Goal: Book appointment/travel/reservation

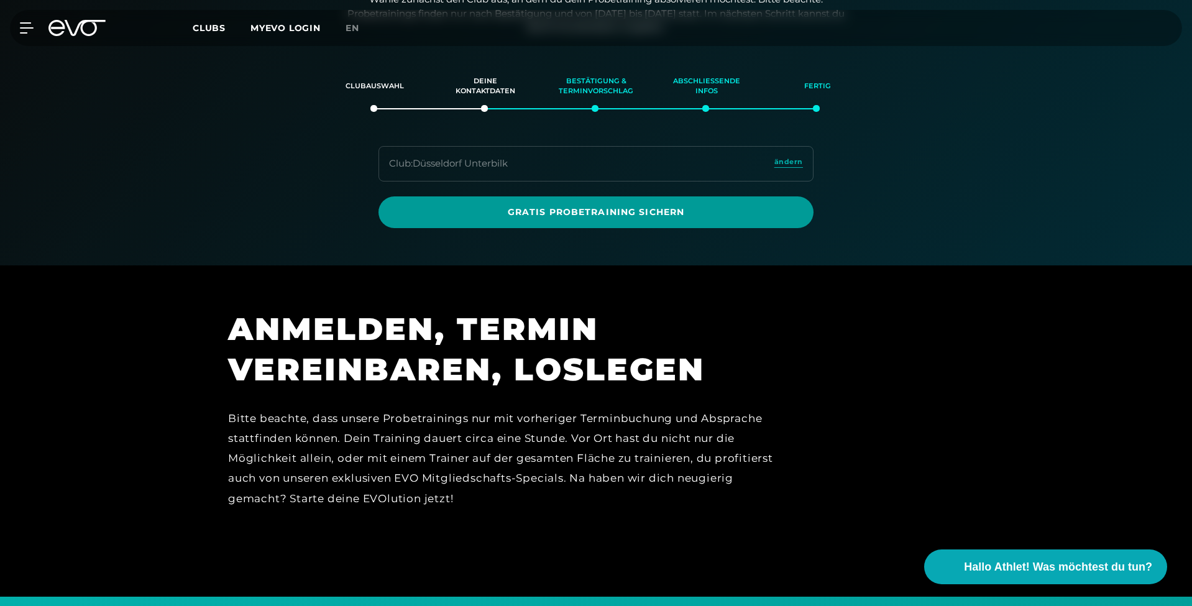
click at [522, 200] on link "Gratis Probetraining sichern" at bounding box center [596, 212] width 435 height 32
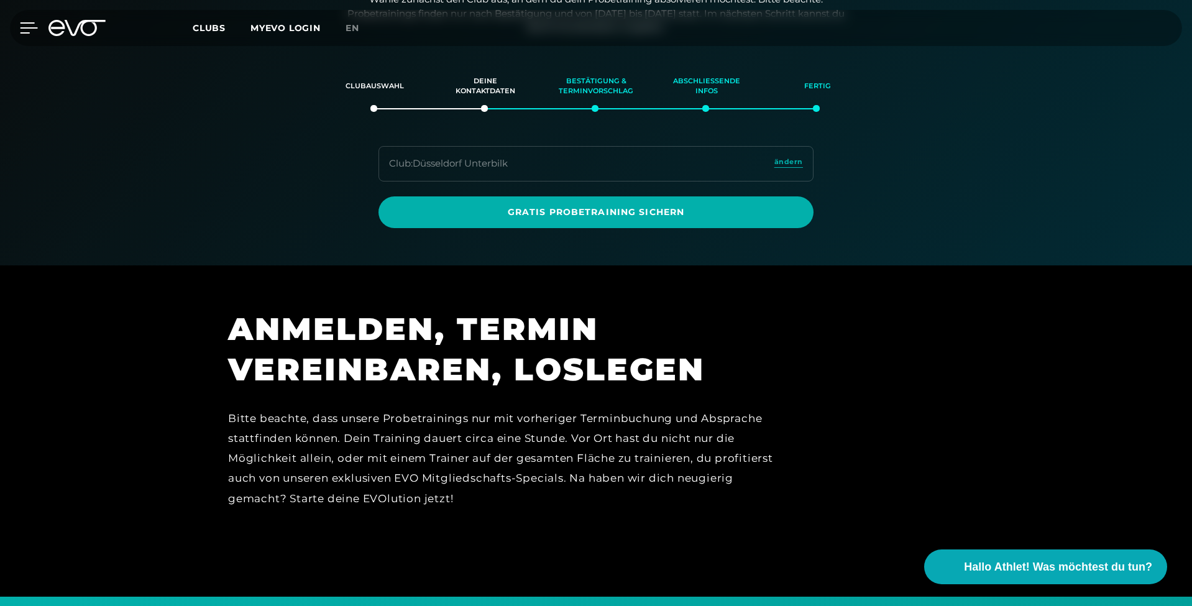
click at [27, 30] on icon at bounding box center [29, 27] width 18 height 11
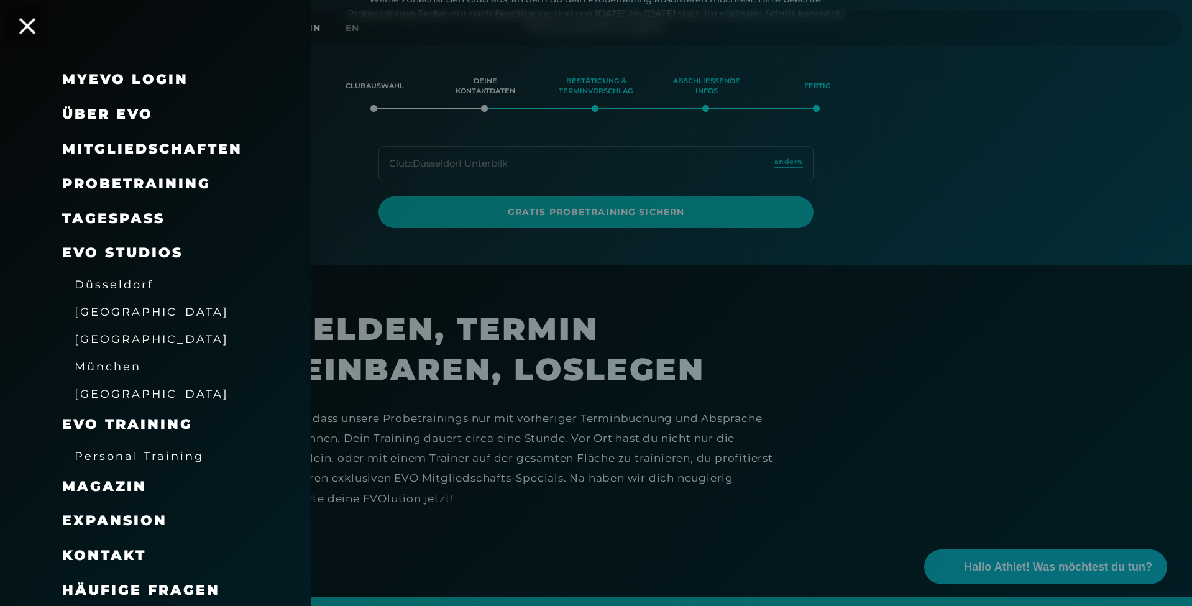
click at [25, 27] on icon at bounding box center [27, 26] width 16 height 16
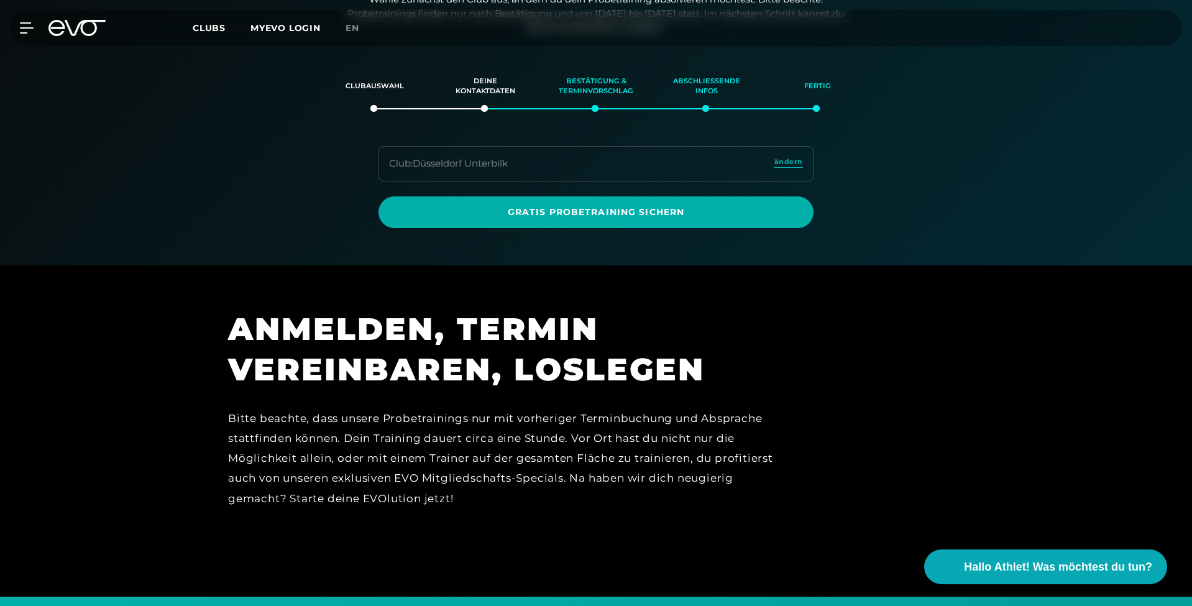
click at [94, 29] on icon at bounding box center [76, 28] width 57 height 16
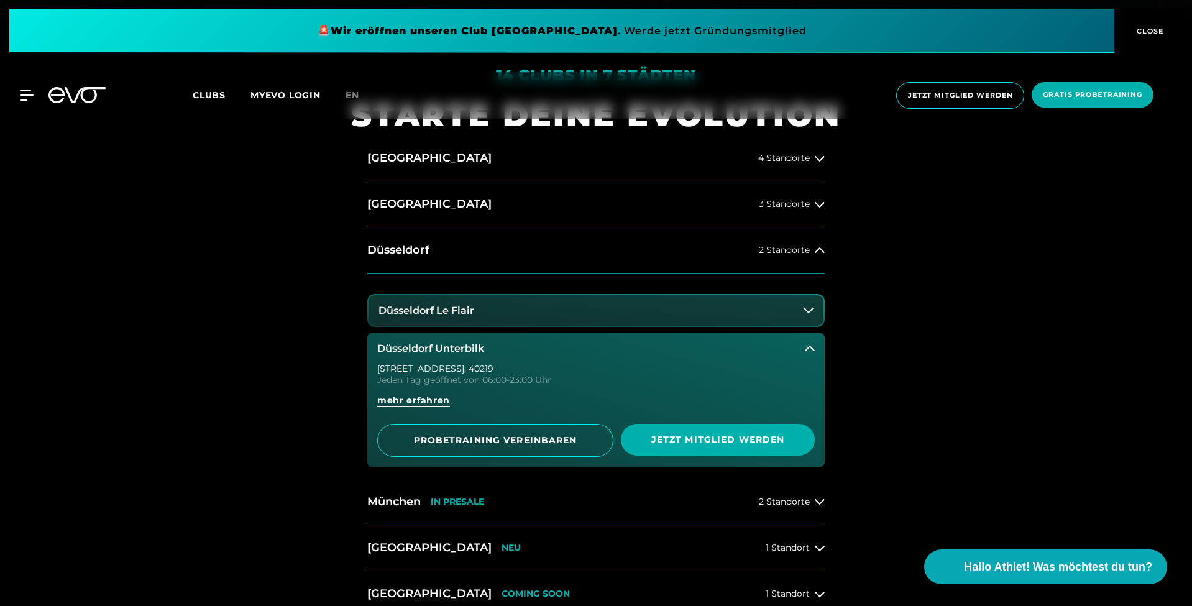
scroll to position [586, 0]
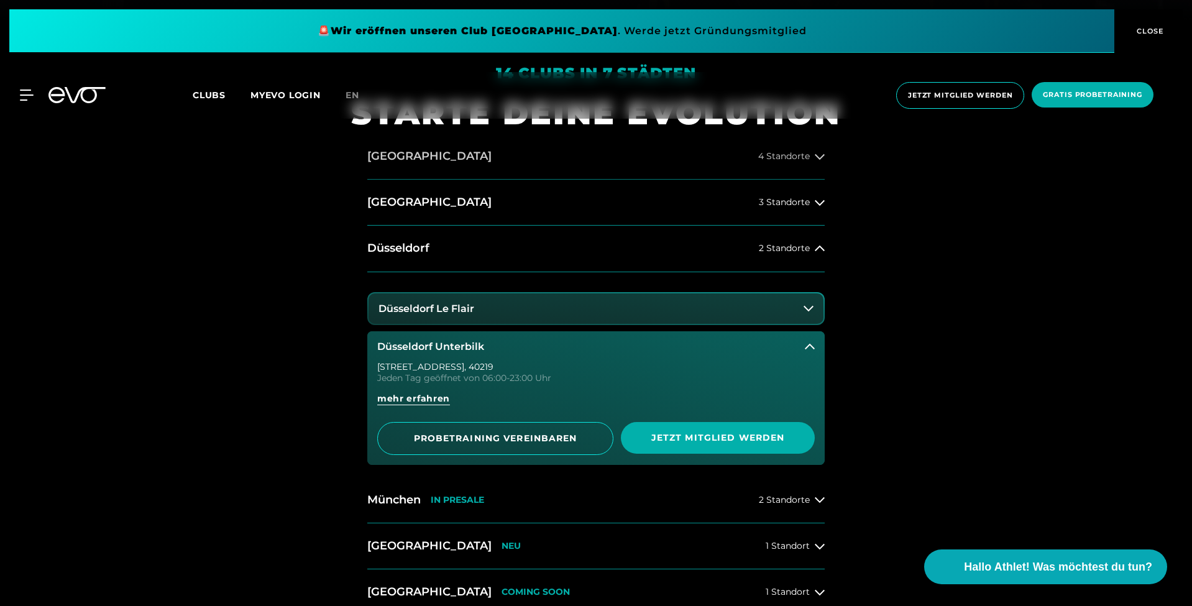
click at [390, 160] on h2 "[GEOGRAPHIC_DATA]" at bounding box center [429, 157] width 124 height 16
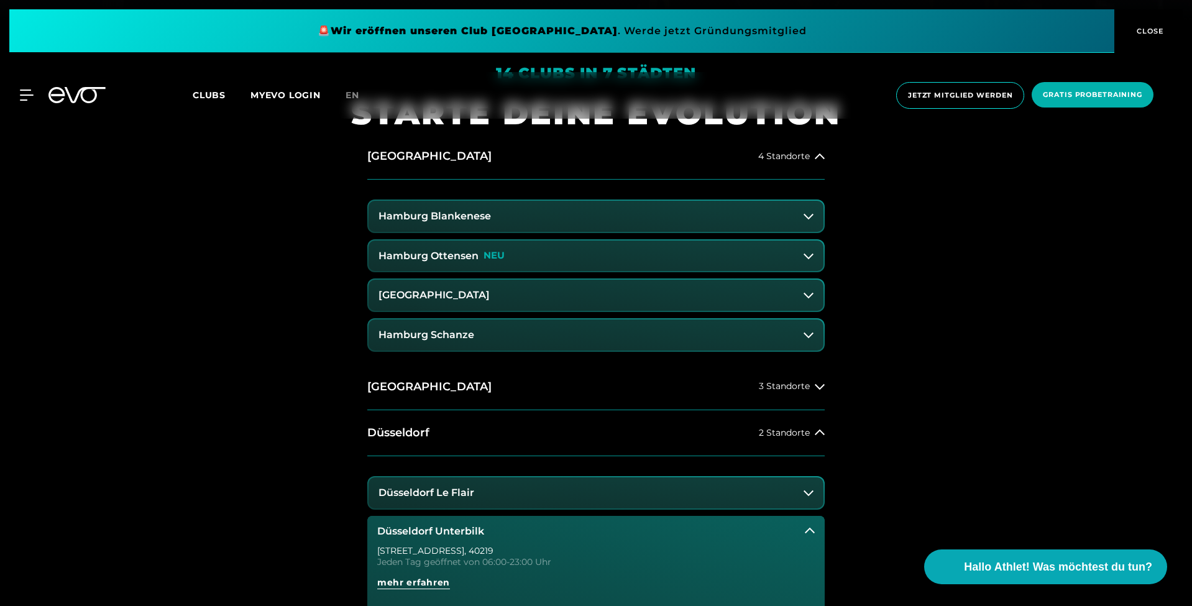
click at [463, 257] on h3 "Hamburg Ottensen" at bounding box center [429, 255] width 100 height 11
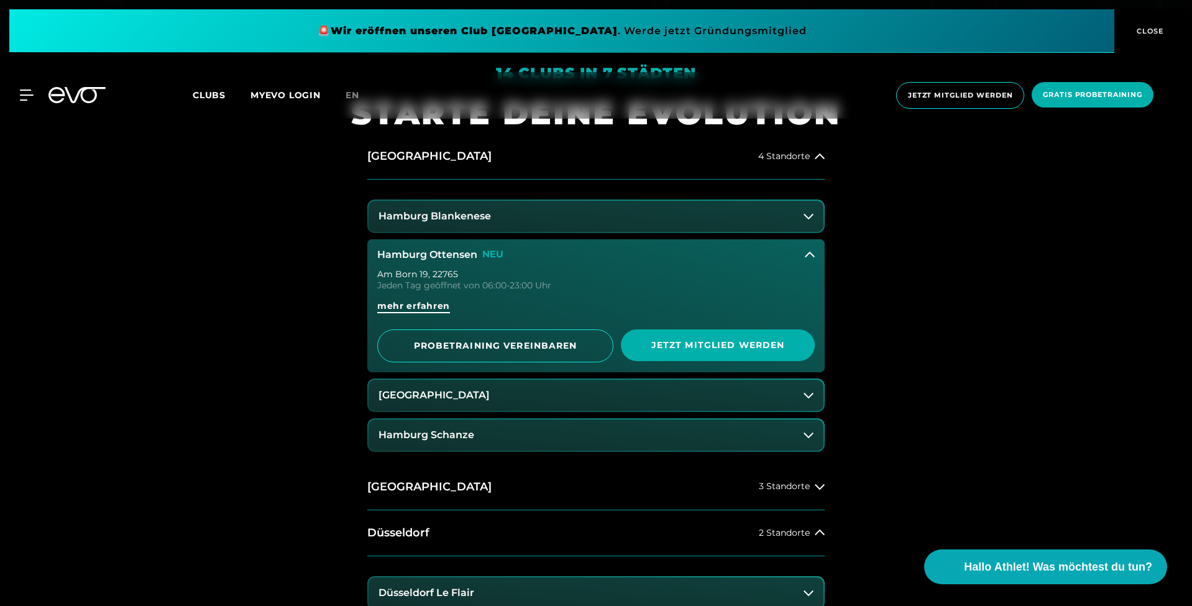
click at [424, 309] on span "mehr erfahren" at bounding box center [413, 306] width 73 height 13
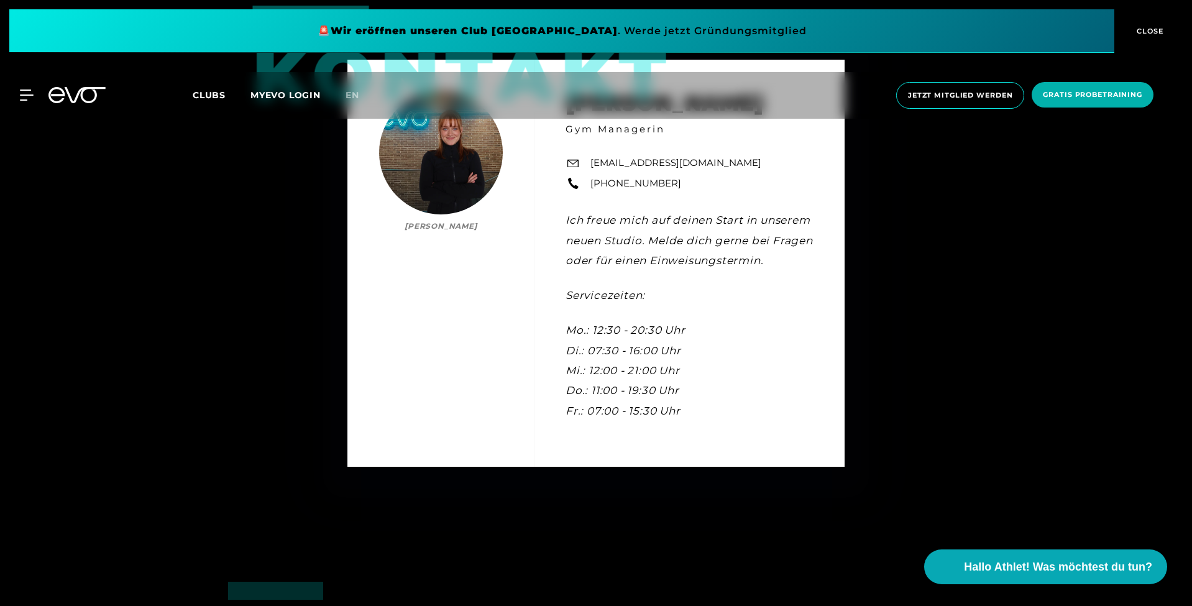
scroll to position [3960, 0]
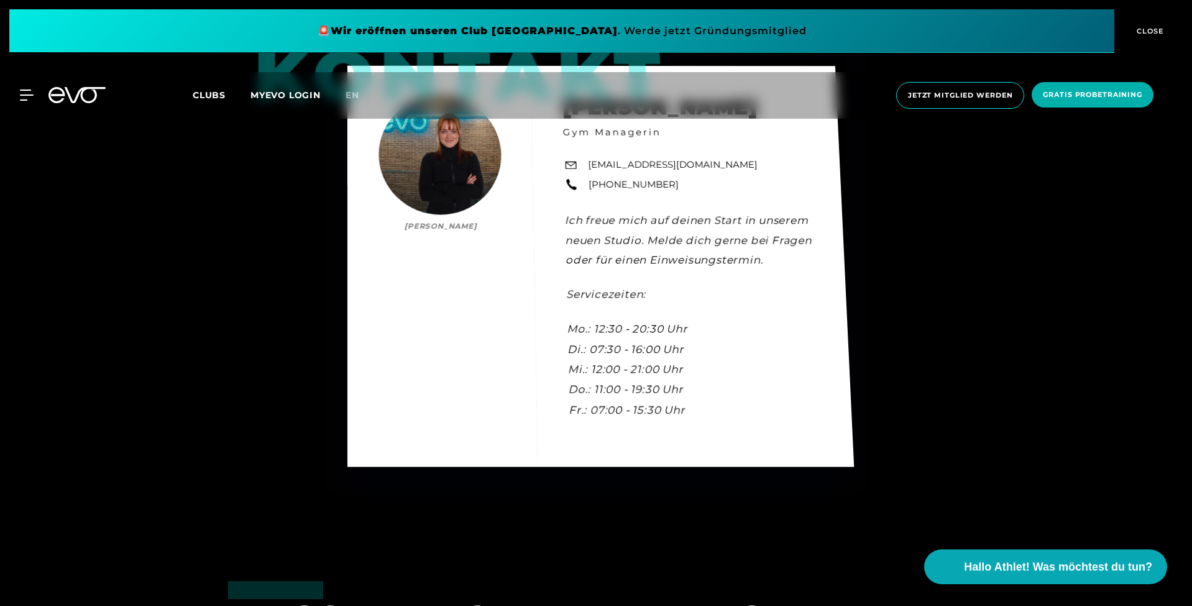
click at [595, 350] on div "Kontakt [PERSON_NAME] [PERSON_NAME] Gym Managerin [EMAIL_ADDRESS][DOMAIN_NAME] …" at bounding box center [600, 266] width 507 height 401
click at [605, 347] on div "Kontakt [PERSON_NAME] [PERSON_NAME] Gym Managerin [EMAIL_ADDRESS][DOMAIN_NAME] …" at bounding box center [601, 266] width 508 height 402
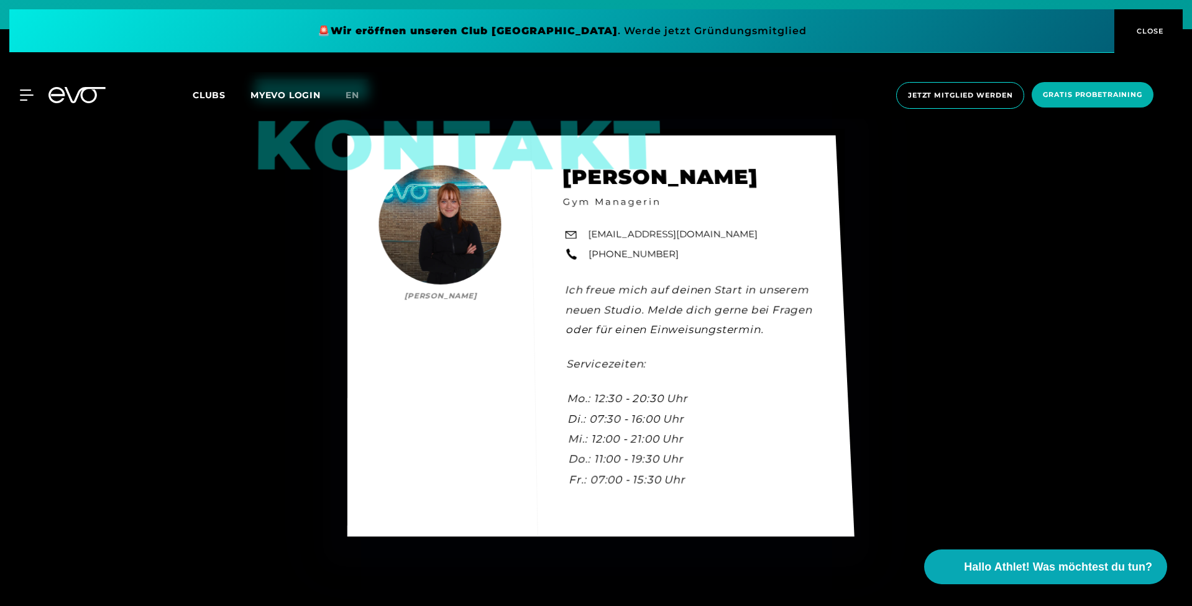
scroll to position [3885, 0]
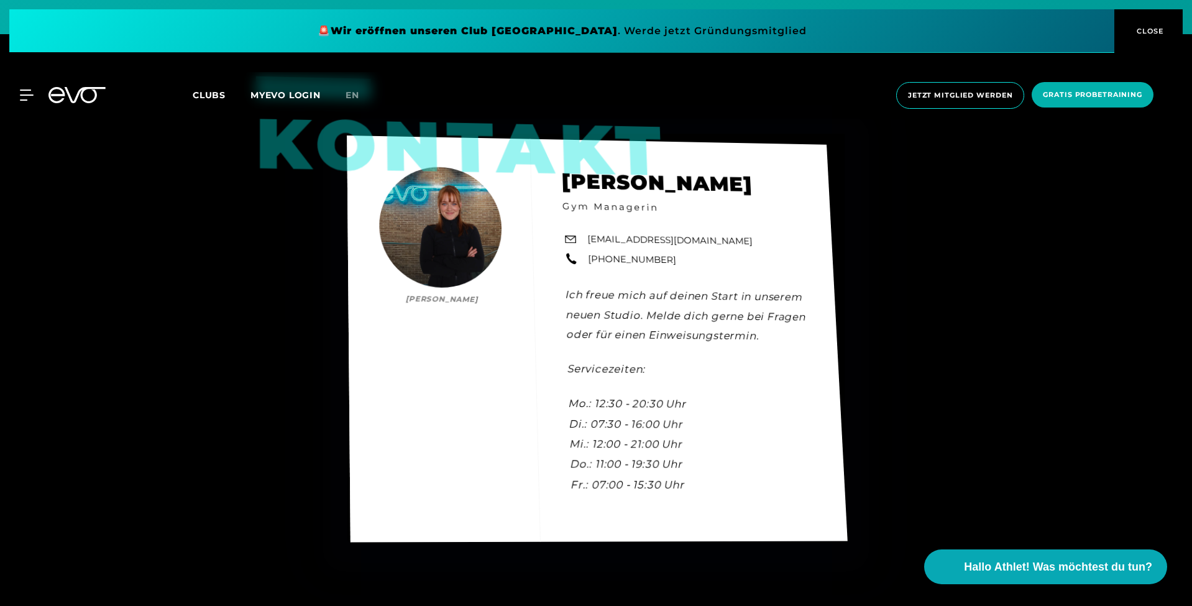
click at [510, 402] on div "Kontakt [PERSON_NAME] [PERSON_NAME] Gym Managerin [EMAIL_ADDRESS][DOMAIN_NAME] …" at bounding box center [597, 339] width 501 height 407
